Goal: Find specific page/section: Find specific page/section

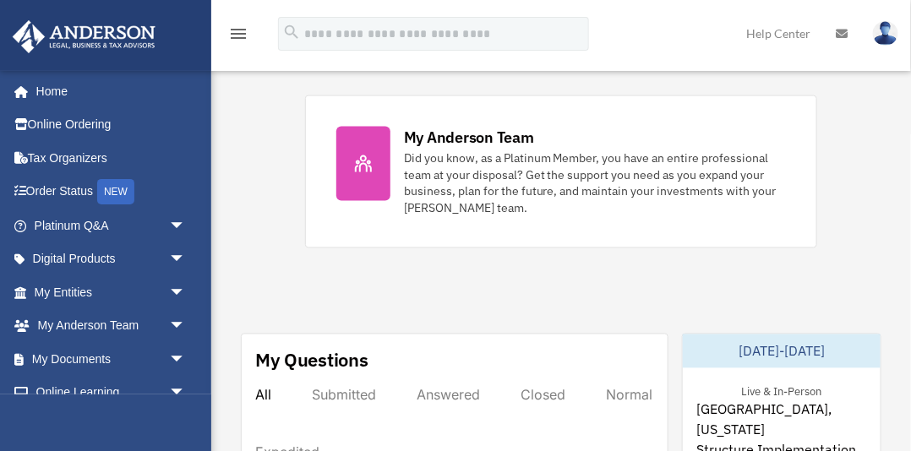
scroll to position [749, 0]
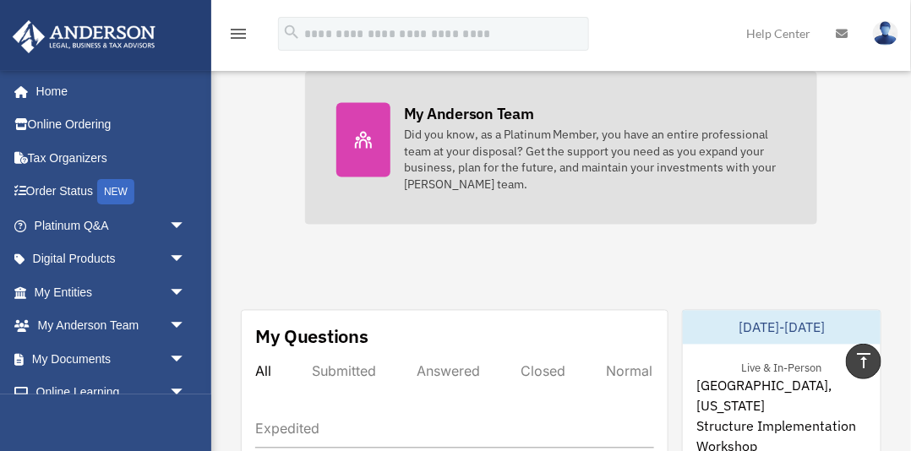
click at [508, 143] on div "Did you know, as a Platinum Member, you have an entire professional team at you…" at bounding box center [595, 160] width 382 height 68
click at [369, 146] on icon at bounding box center [363, 140] width 20 height 20
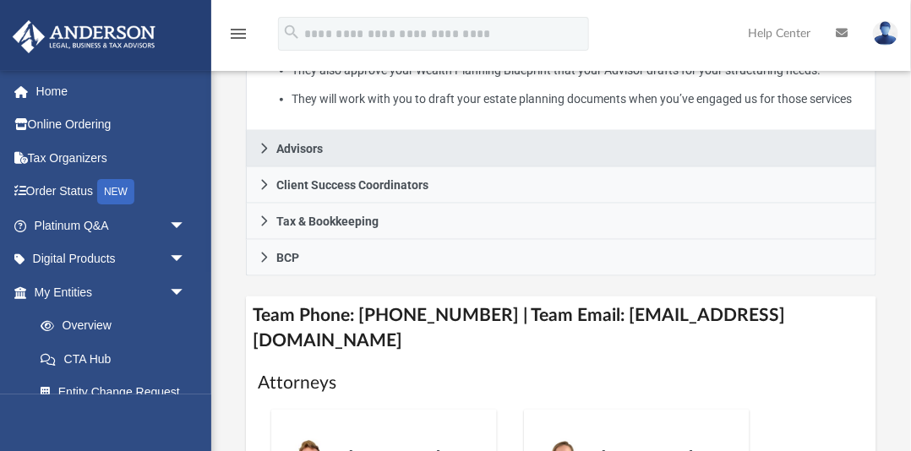
scroll to position [546, 0]
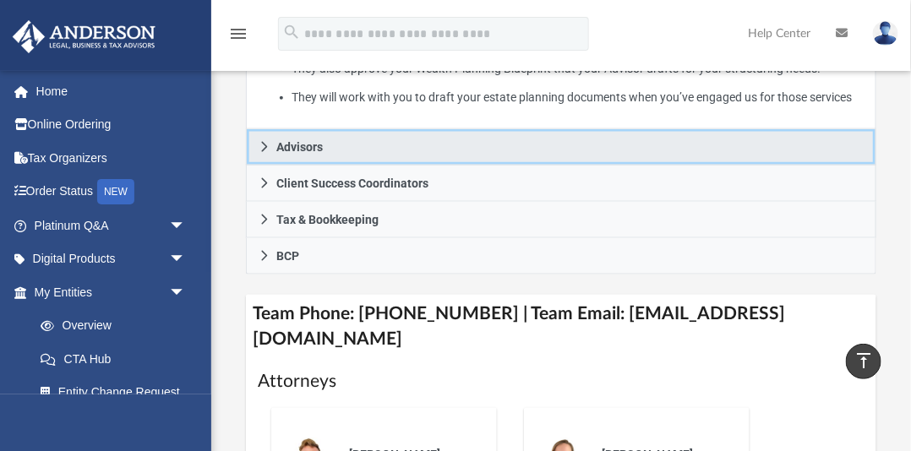
click at [317, 153] on span "Advisors" at bounding box center [299, 147] width 46 height 12
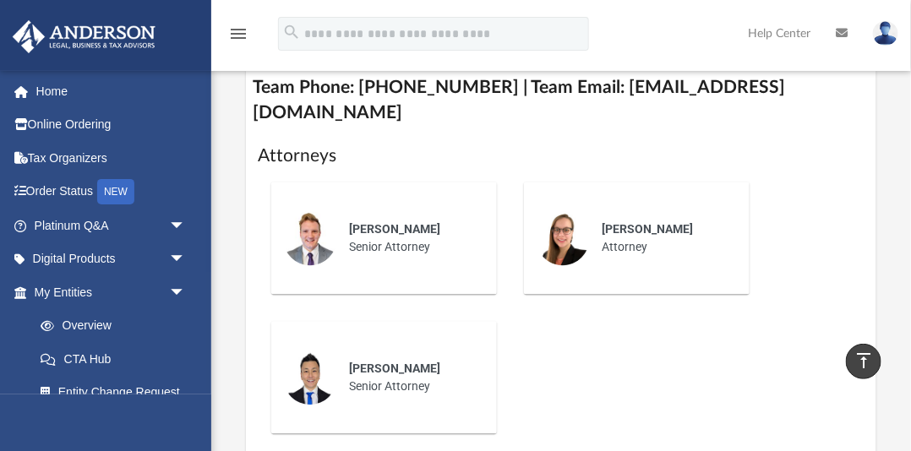
scroll to position [853, 0]
